Goal: Task Accomplishment & Management: Manage account settings

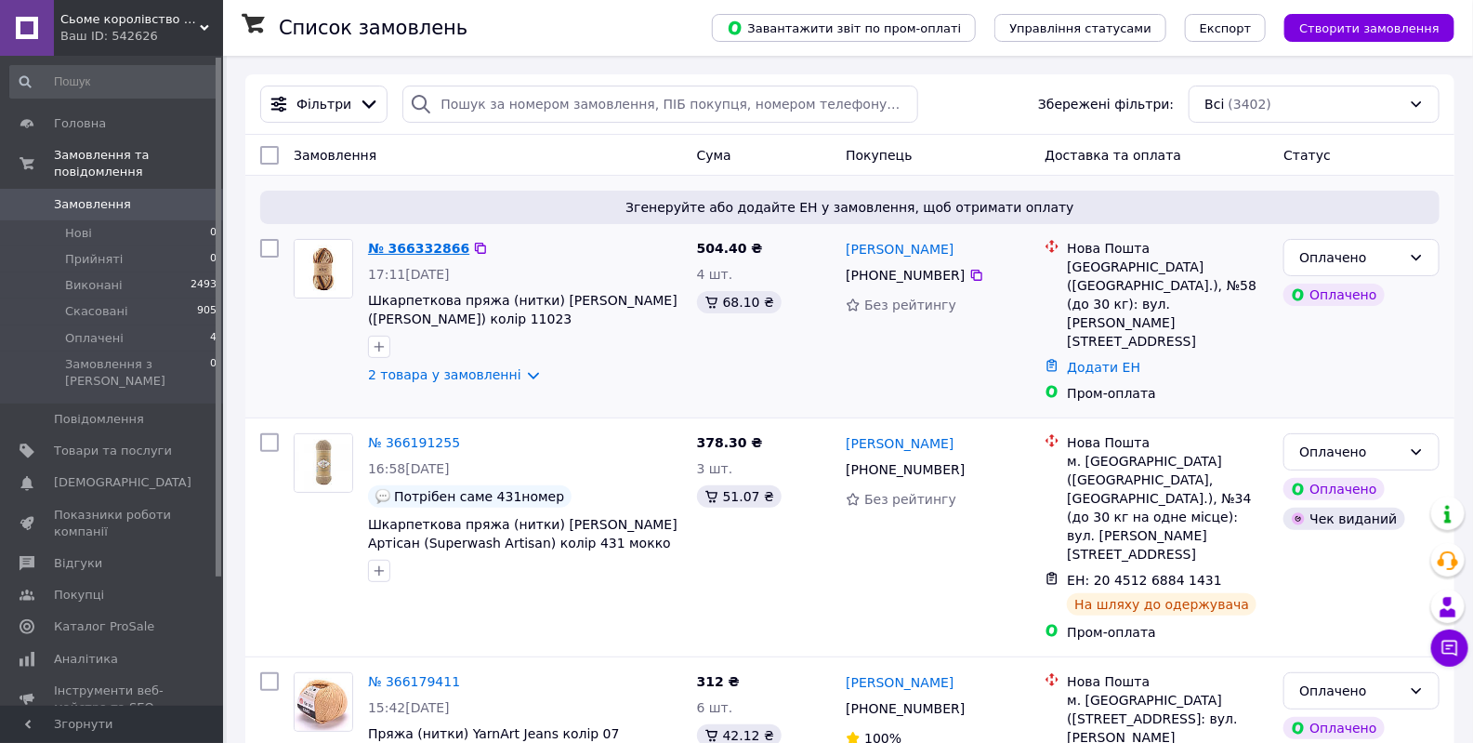
click at [428, 250] on link "№ 366332866" at bounding box center [418, 248] width 101 height 15
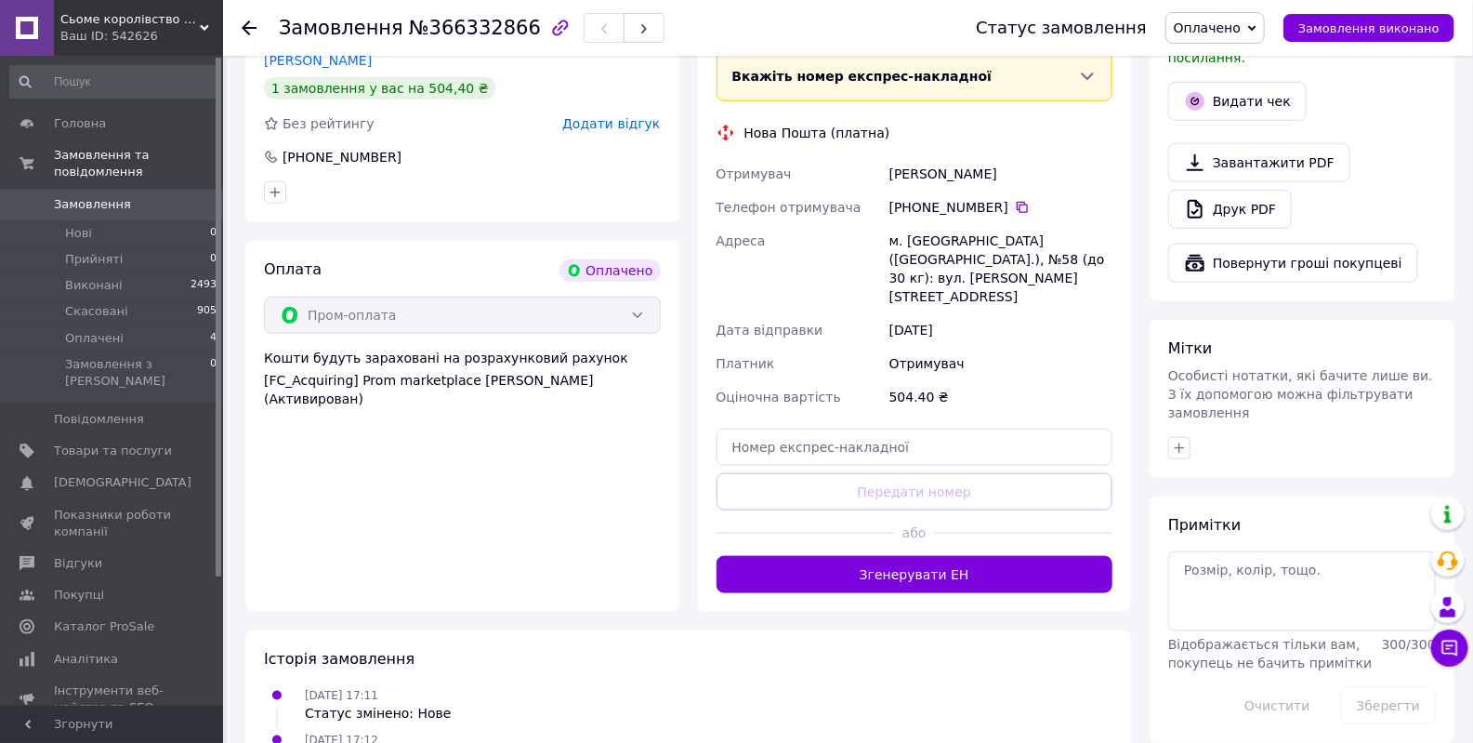
scroll to position [676, 0]
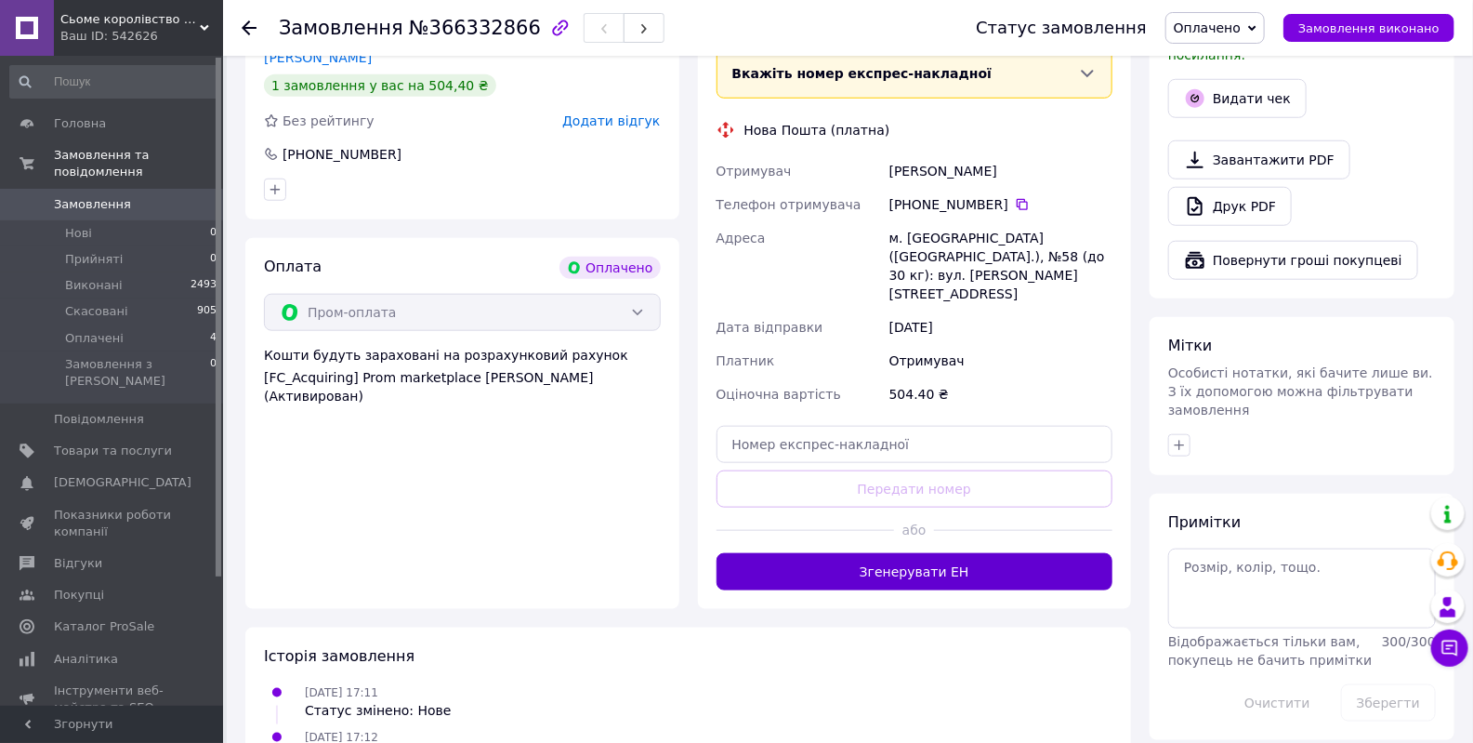
click at [906, 553] on button "Згенерувати ЕН" at bounding box center [915, 571] width 397 height 37
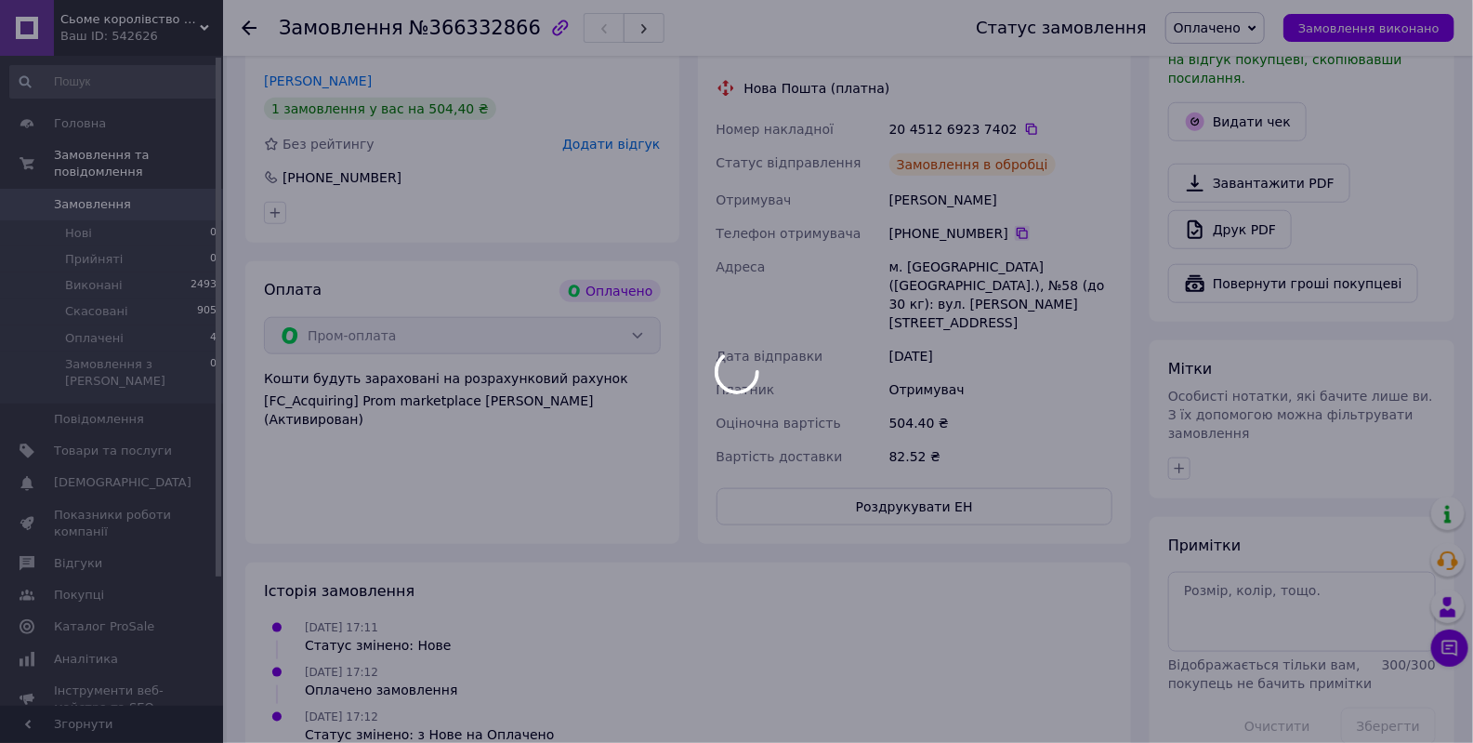
scroll to position [660, 0]
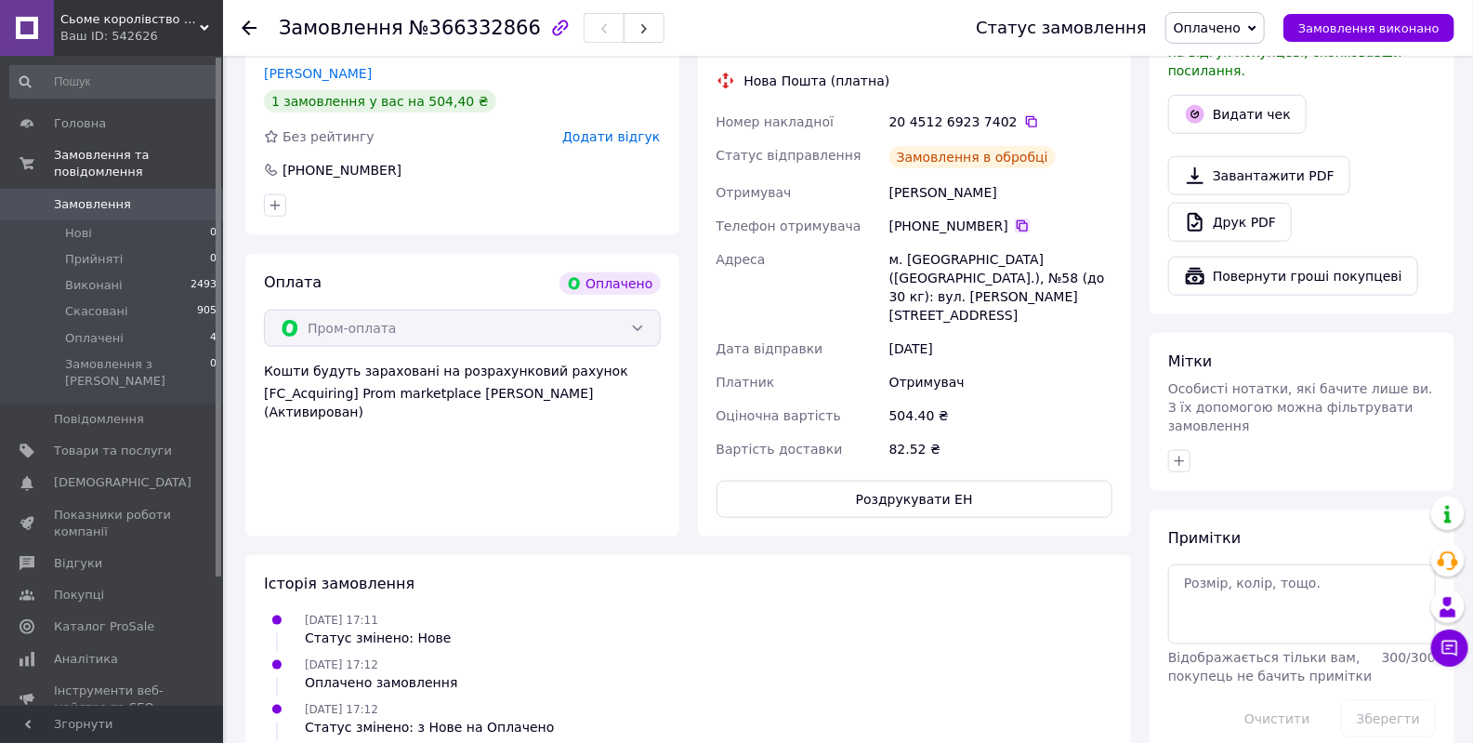
click at [1017, 220] on icon at bounding box center [1022, 225] width 11 height 11
click at [984, 610] on div "[DATE] 17:11 Статус змінено: Нове" at bounding box center [688, 628] width 863 height 37
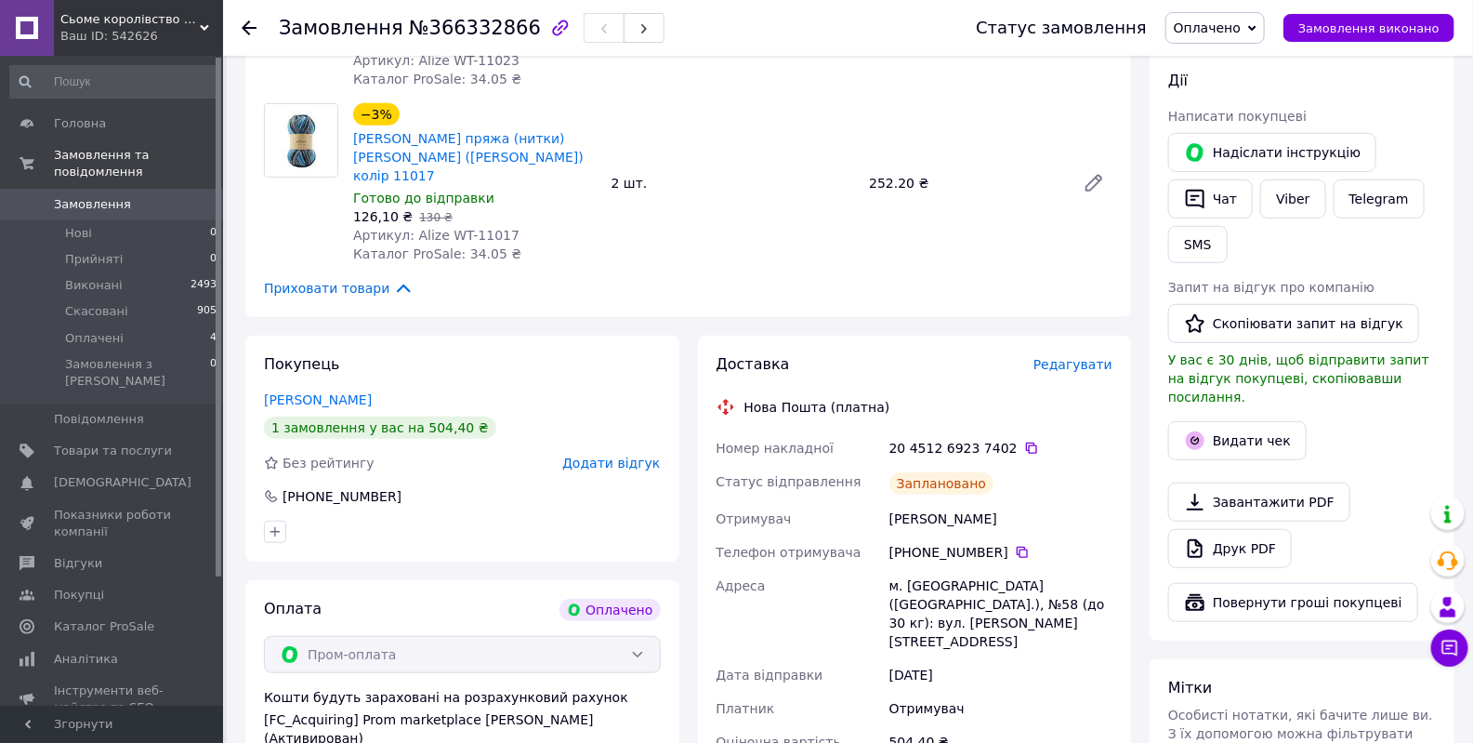
scroll to position [322, 0]
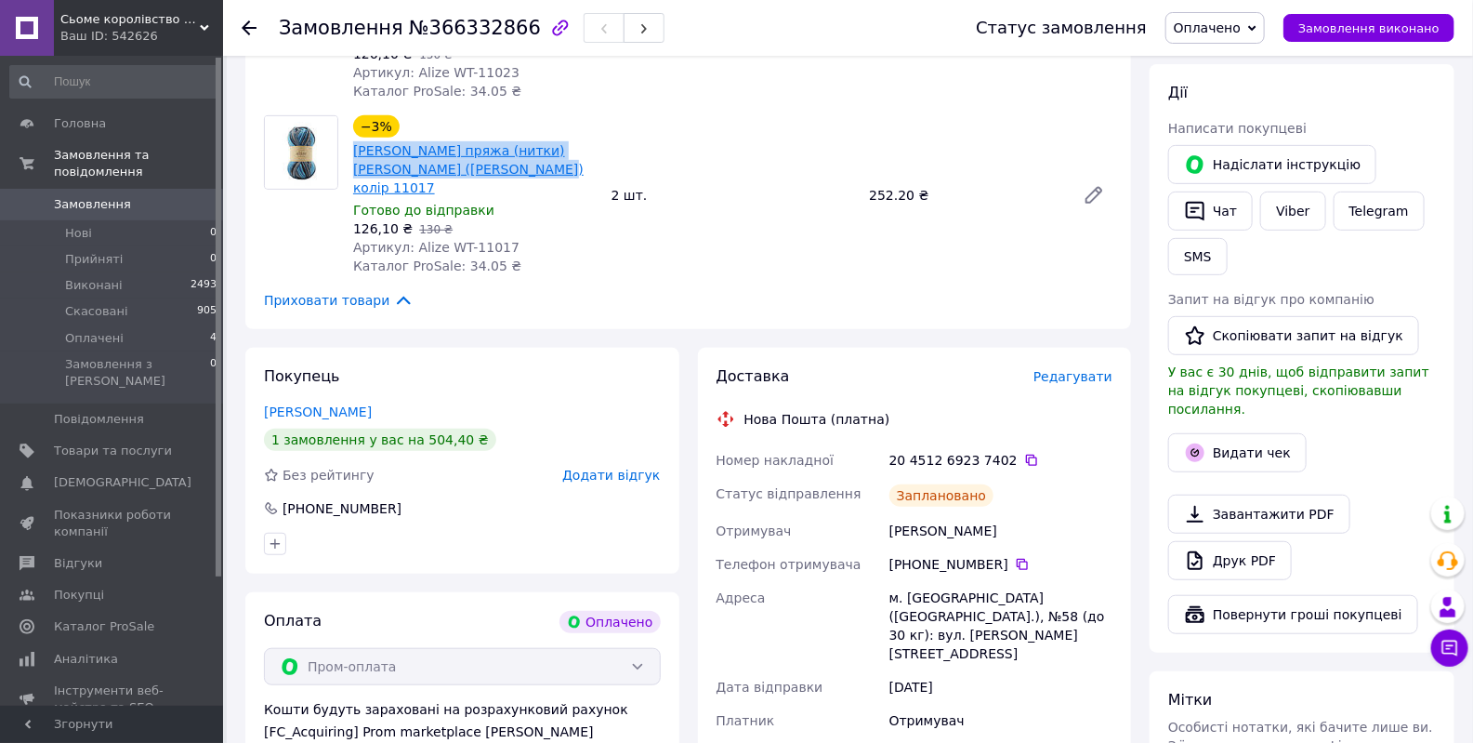
drag, startPoint x: 349, startPoint y: 124, endPoint x: 504, endPoint y: 153, distance: 158.0
click at [503, 153] on div "−3% Шкарпеткова пряжа (нитки) Alize Wooltime (Алізе Вултайм) колір 11017 Готово…" at bounding box center [475, 195] width 258 height 167
copy link "[PERSON_NAME] пряжа (нитки) [PERSON_NAME] ([PERSON_NAME])"
click at [1026, 455] on icon at bounding box center [1031, 460] width 11 height 11
click at [1231, 433] on button "Видати чек" at bounding box center [1237, 452] width 138 height 39
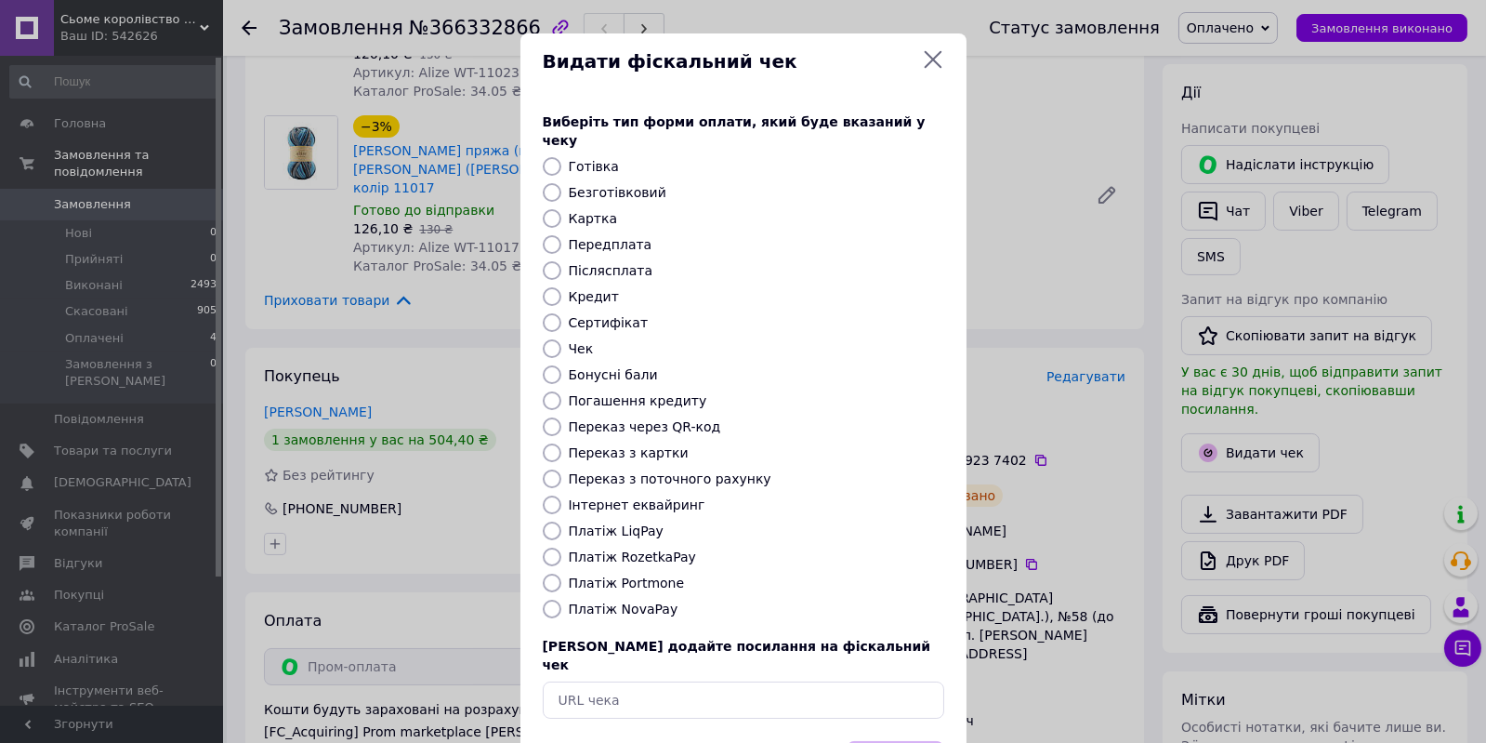
click at [633, 549] on label "Платіж RozetkaPay" at bounding box center [632, 556] width 127 height 15
click at [561, 547] on input "Платіж RozetkaPay" at bounding box center [552, 556] width 19 height 19
radio input "true"
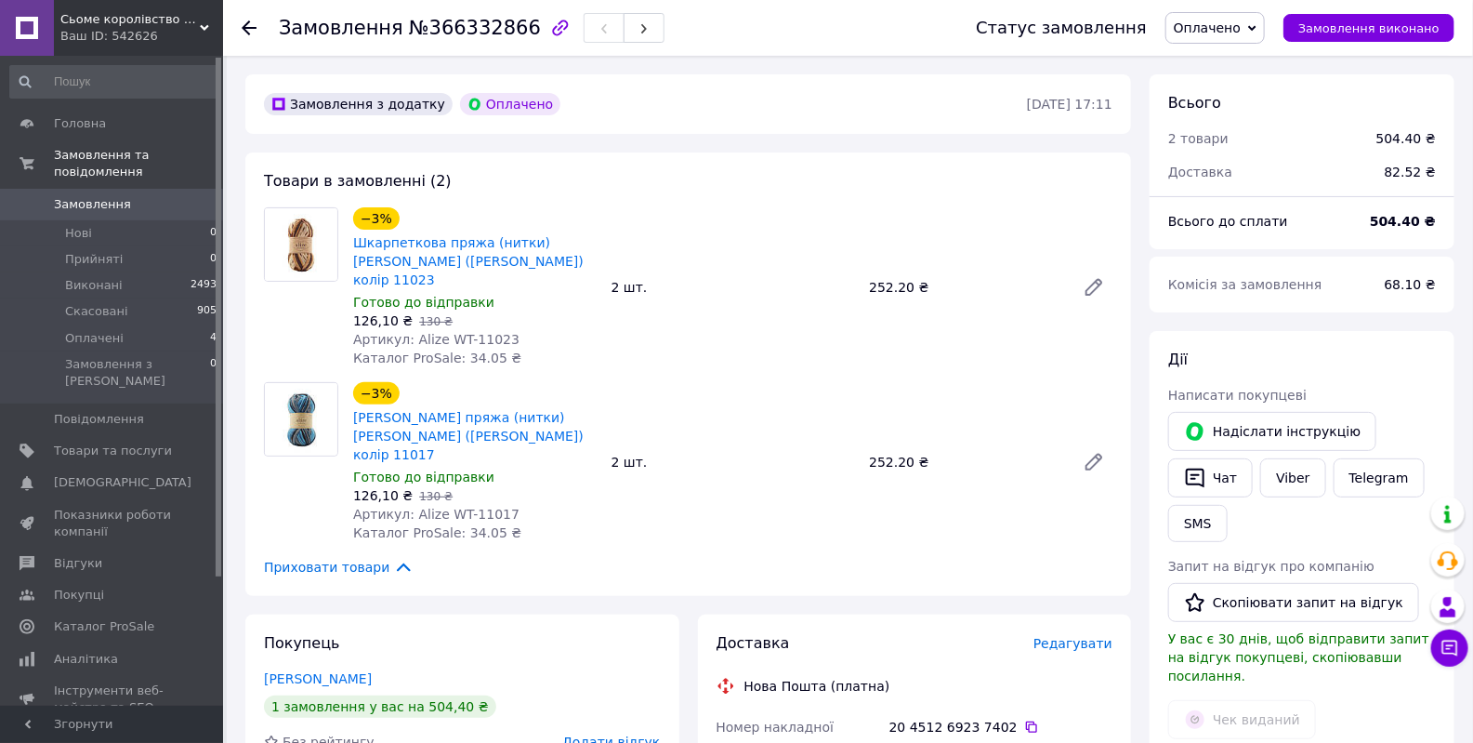
scroll to position [0, 0]
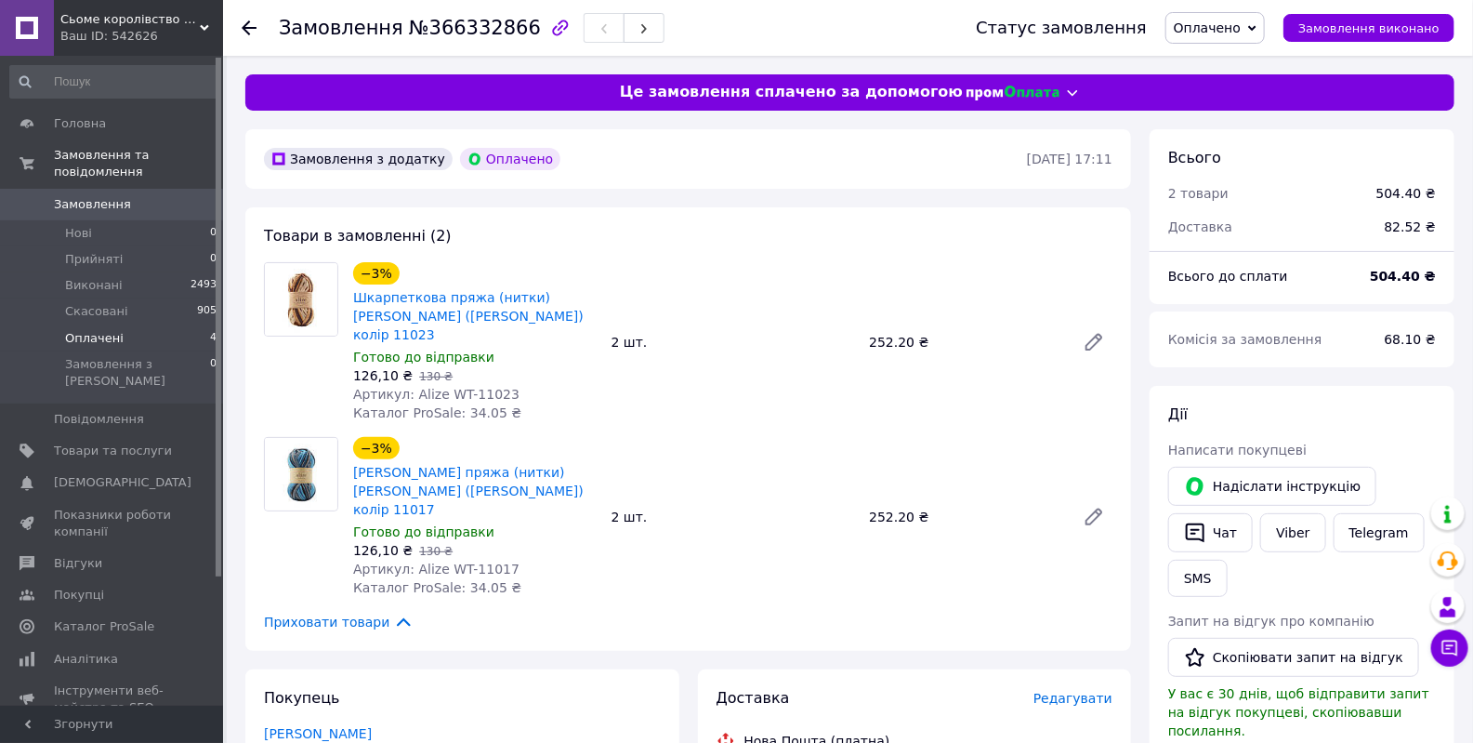
click at [107, 330] on span "Оплачені" at bounding box center [94, 338] width 59 height 17
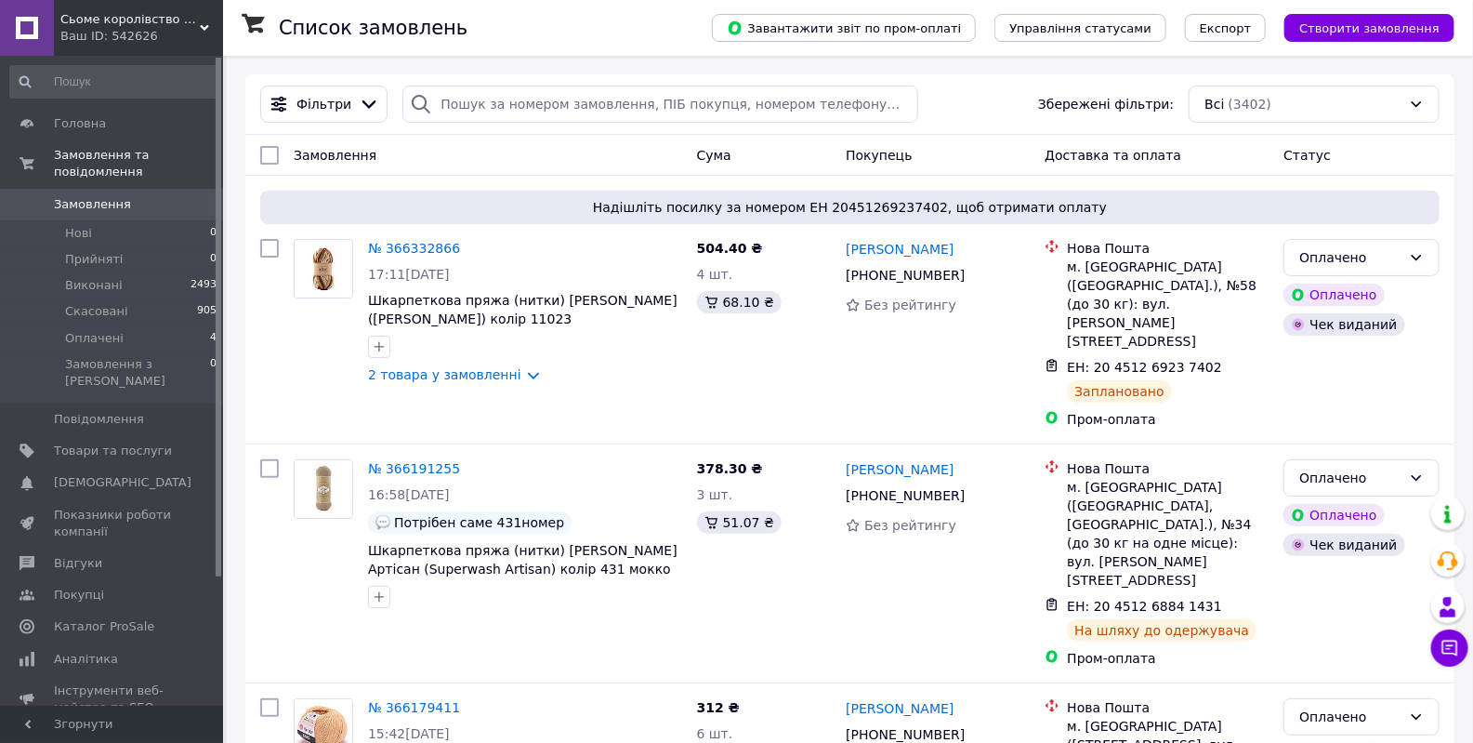
click at [200, 19] on div "Сьоме королівство АРТ-студія Ваш ID: 542626" at bounding box center [138, 28] width 169 height 56
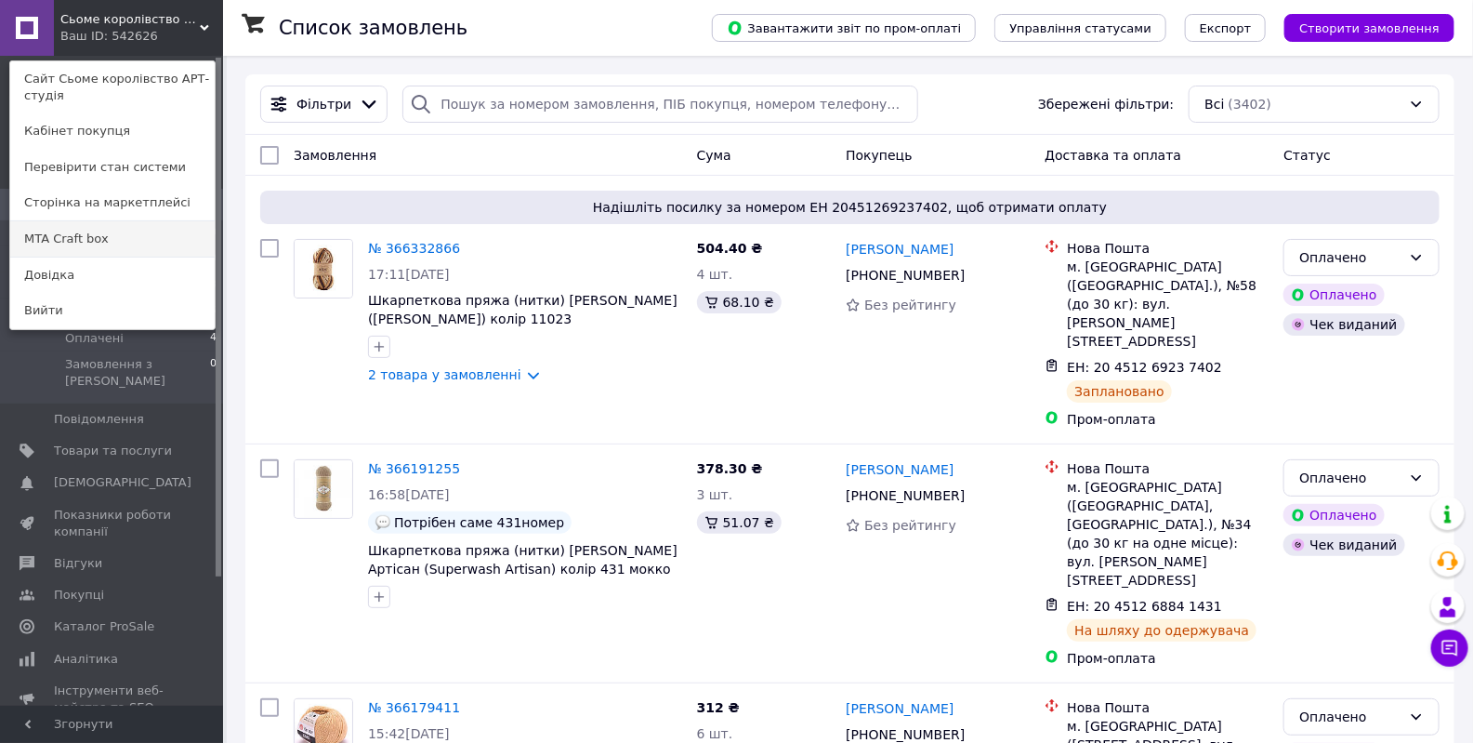
click at [149, 242] on link "MTA Craft box" at bounding box center [112, 238] width 204 height 35
